Goal: Communication & Community: Share content

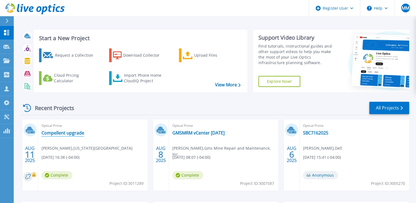
click at [68, 134] on link "Compellent upgrade" at bounding box center [63, 132] width 43 height 5
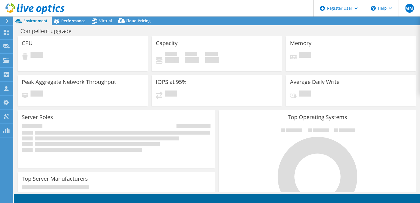
select select "USD"
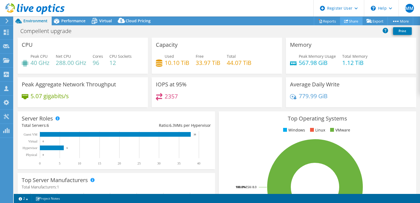
click at [346, 23] on link "Share" at bounding box center [351, 21] width 23 height 9
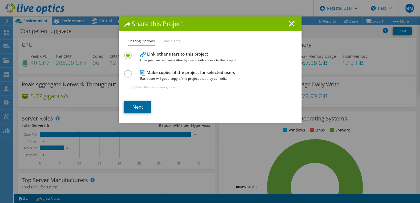
click at [141, 106] on link "Next" at bounding box center [137, 107] width 27 height 12
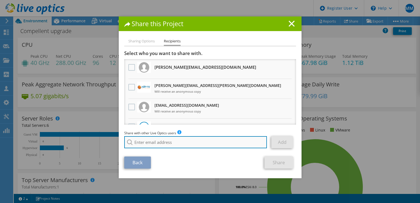
click at [151, 142] on input "search" at bounding box center [195, 142] width 143 height 12
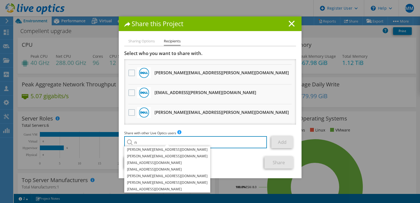
scroll to position [247, 0]
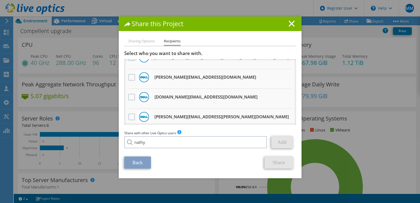
click at [147, 149] on li "[EMAIL_ADDRESS][DOMAIN_NAME]" at bounding box center [155, 146] width 63 height 7
type input "[EMAIL_ADDRESS][DOMAIN_NAME]"
click at [289, 142] on link "Add" at bounding box center [282, 142] width 22 height 12
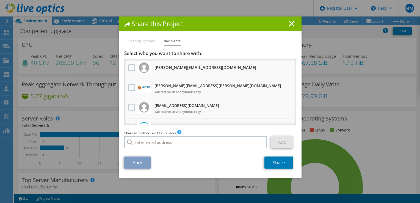
scroll to position [0, 0]
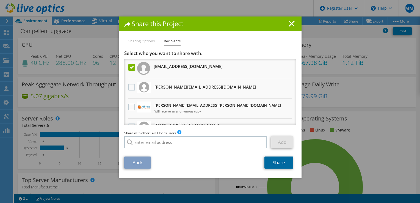
click at [281, 159] on link "Share" at bounding box center [278, 162] width 29 height 12
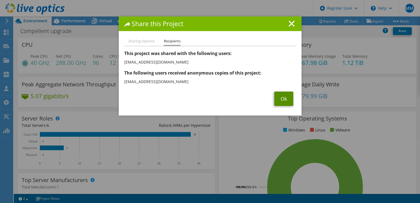
click at [282, 101] on link "Ok" at bounding box center [283, 99] width 19 height 14
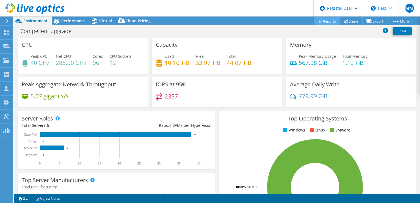
click at [326, 18] on link "Reports" at bounding box center [327, 21] width 26 height 9
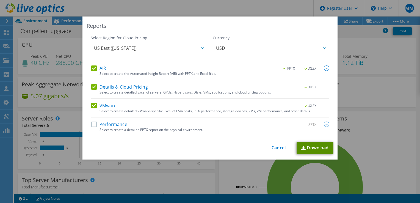
click at [320, 148] on link "Download" at bounding box center [315, 148] width 37 height 12
click at [272, 149] on link "Cancel" at bounding box center [279, 147] width 14 height 5
